Goal: Find specific page/section: Find specific page/section

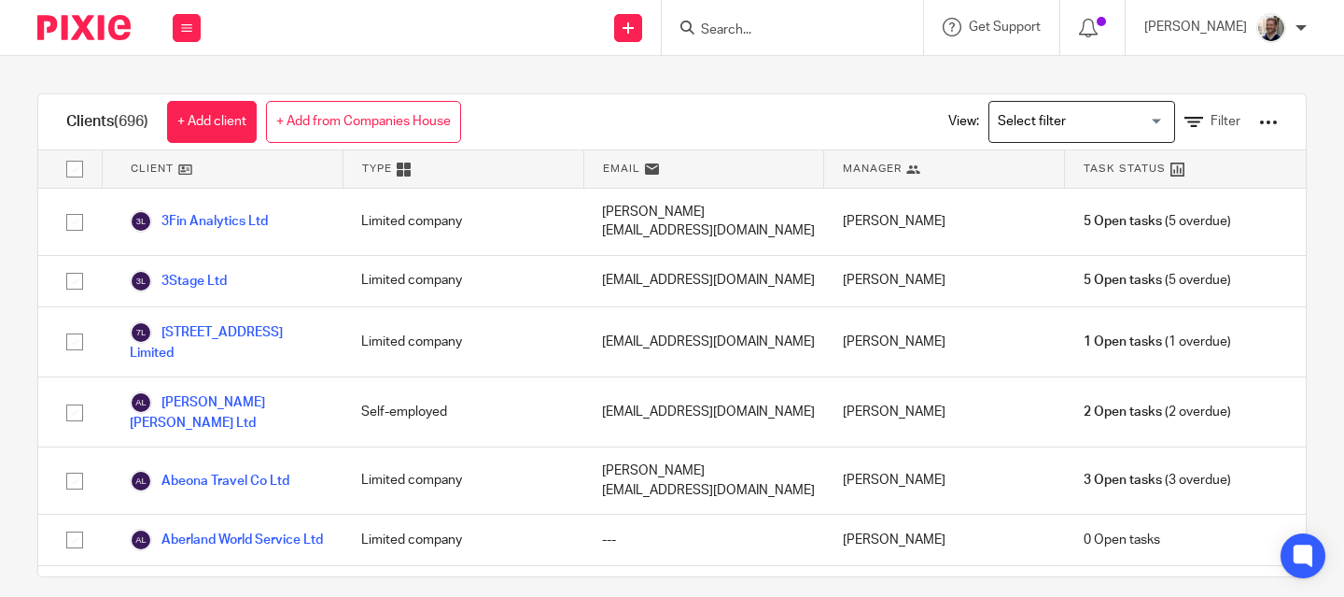
type input "b"
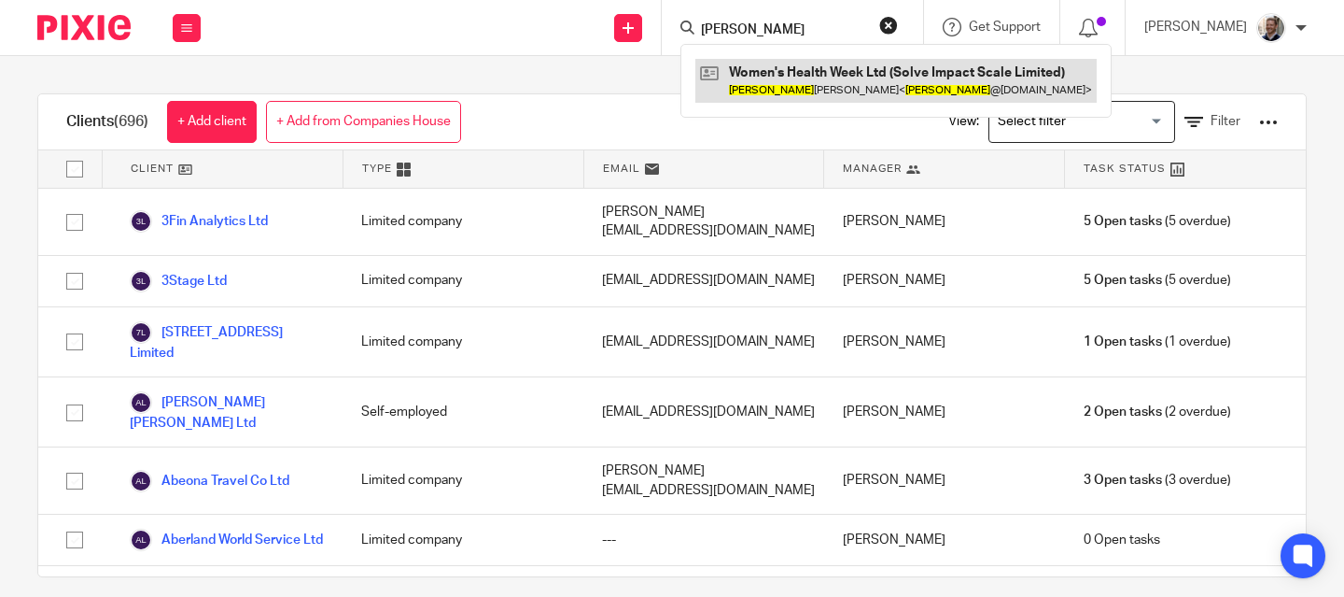
type input "nathan"
click at [823, 85] on link at bounding box center [895, 80] width 401 height 43
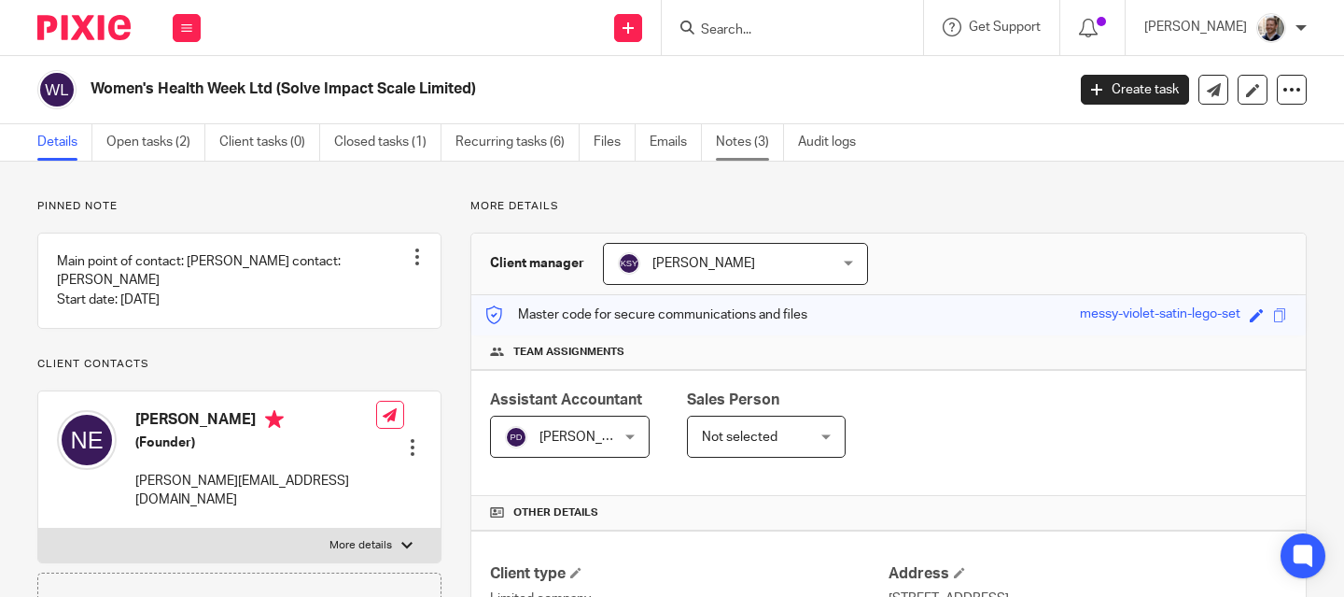
click at [730, 153] on link "Notes (3)" at bounding box center [750, 142] width 68 height 36
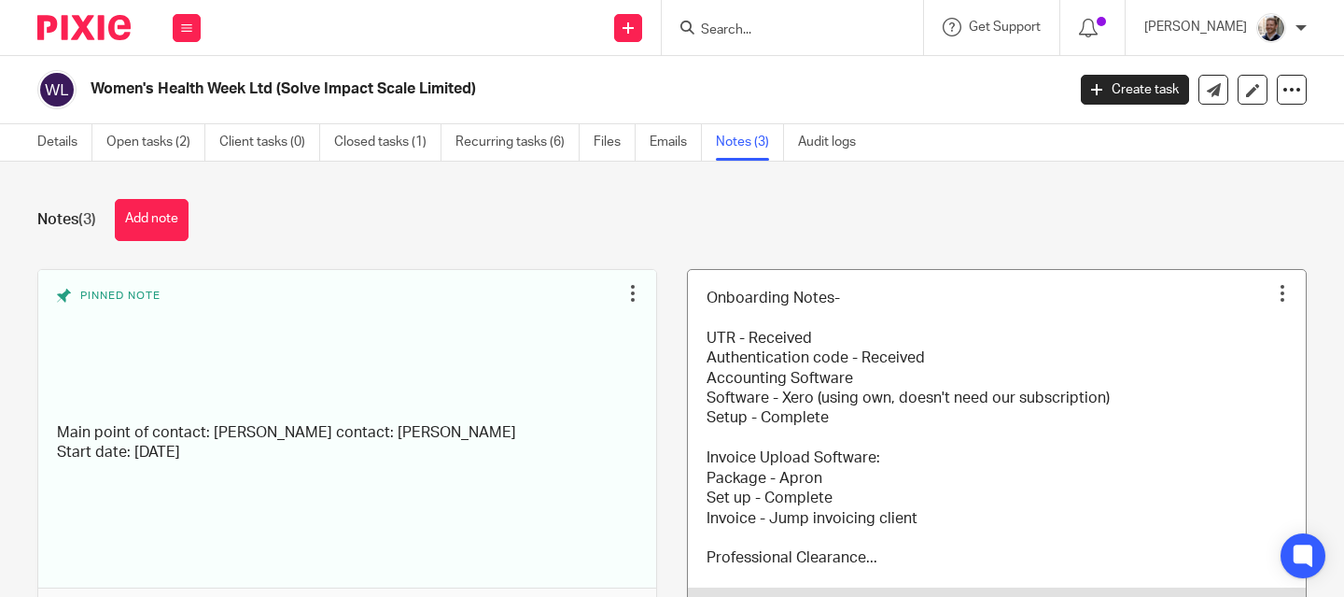
click at [880, 424] on link at bounding box center [997, 449] width 618 height 359
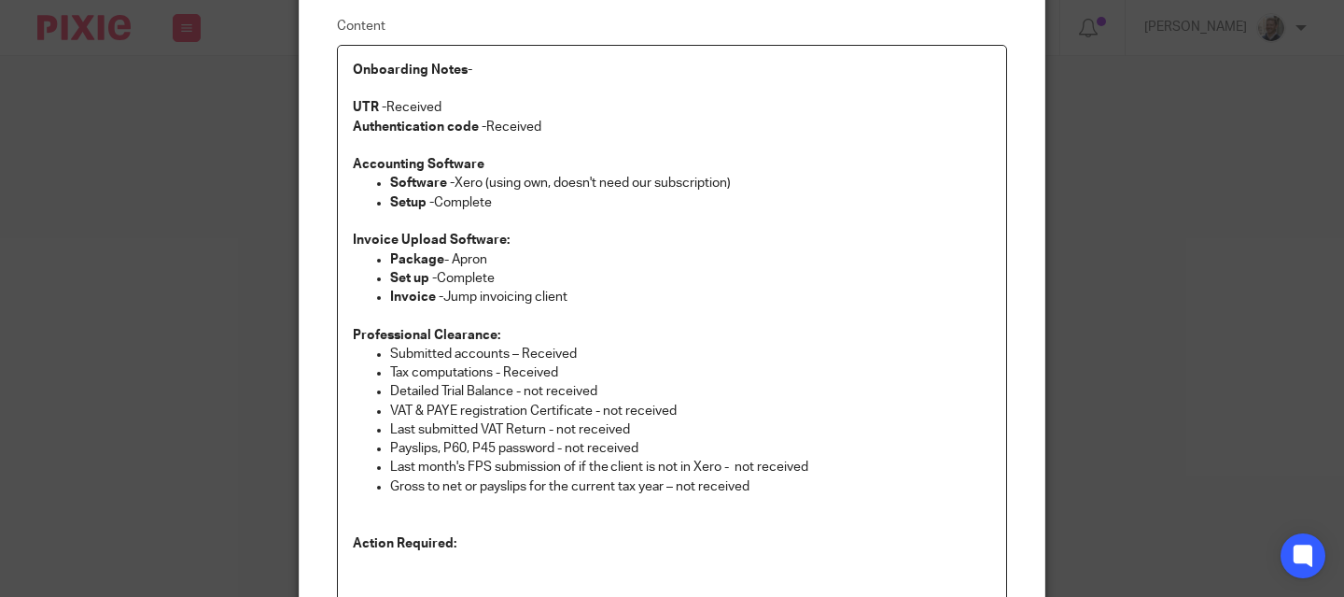
scroll to position [36, 0]
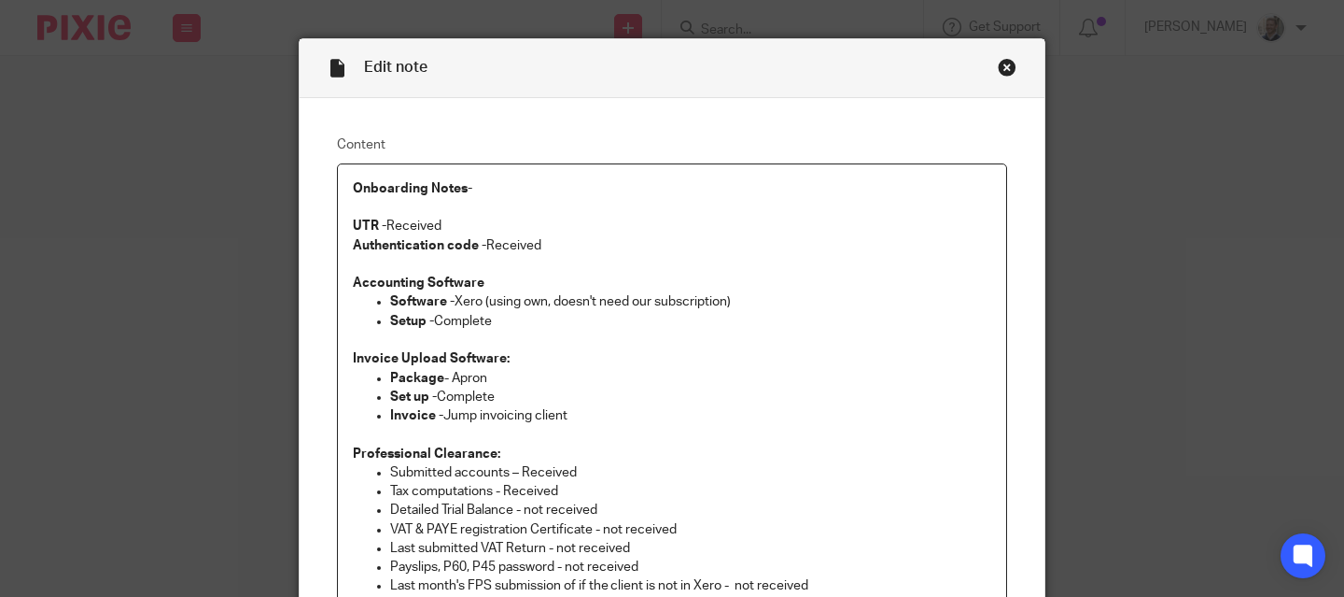
click at [1006, 67] on div "Close this dialog window" at bounding box center [1007, 67] width 19 height 19
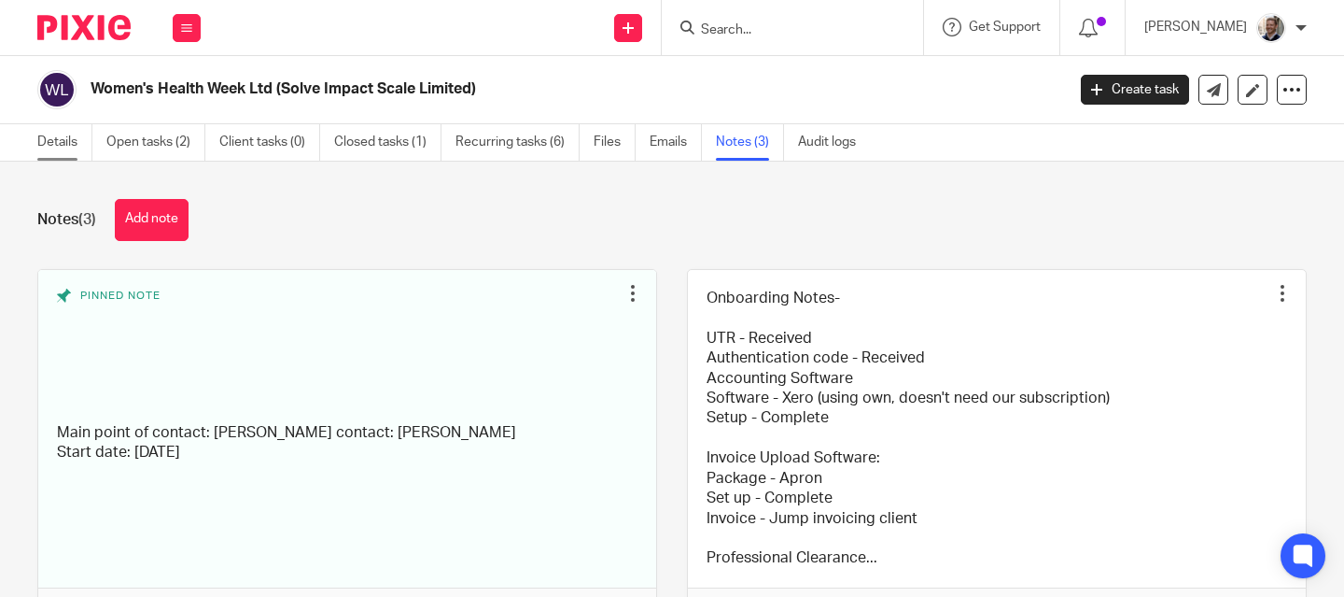
click at [72, 139] on link "Details" at bounding box center [64, 142] width 55 height 36
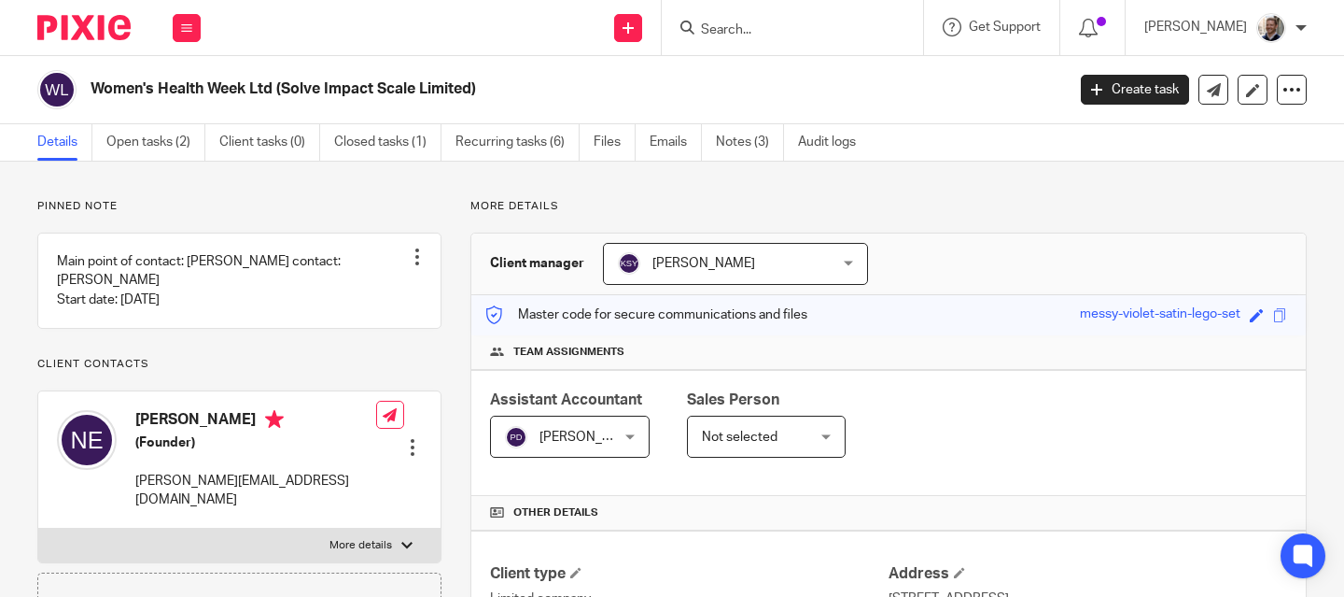
click at [945, 266] on div "Client manager [PERSON_NAME] [PERSON_NAME] [PERSON_NAME] A Abinandhana P.K [PER…" at bounding box center [888, 264] width 835 height 62
